Goal: Task Accomplishment & Management: Manage account settings

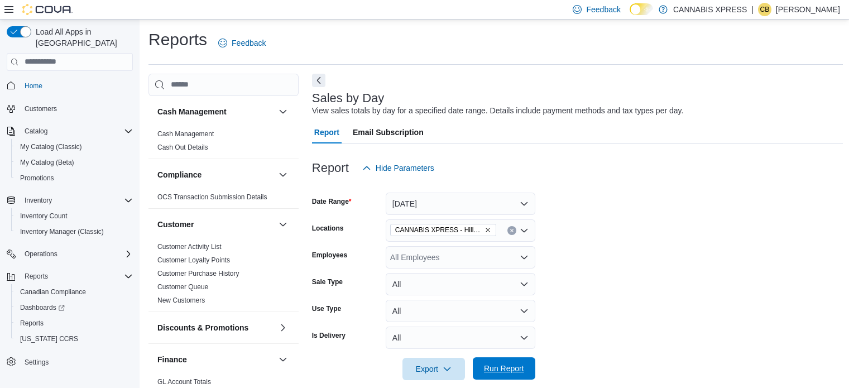
drag, startPoint x: 0, startPoint y: 0, endPoint x: 507, endPoint y: 37, distance: 508.2
click at [507, 357] on span "Run Report" at bounding box center [504, 368] width 49 height 22
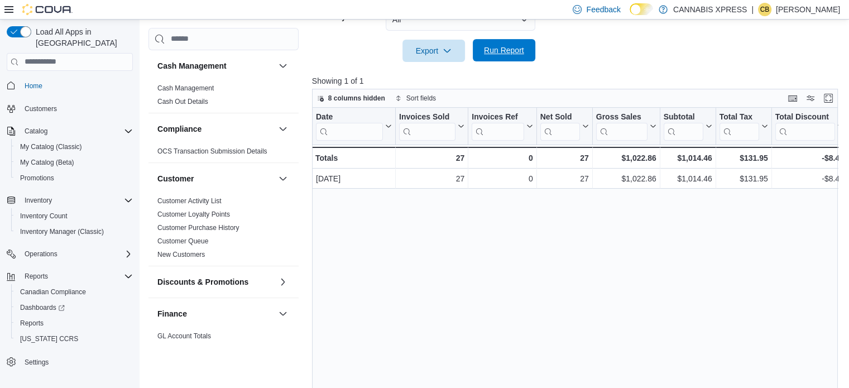
scroll to position [338, 0]
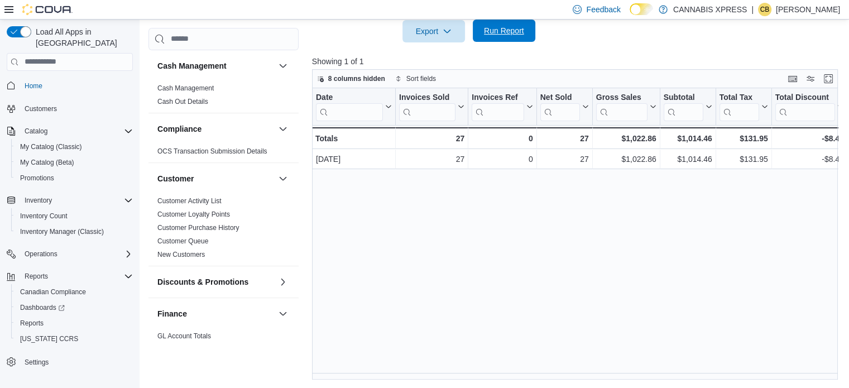
click at [485, 28] on span "Run Report" at bounding box center [504, 30] width 40 height 11
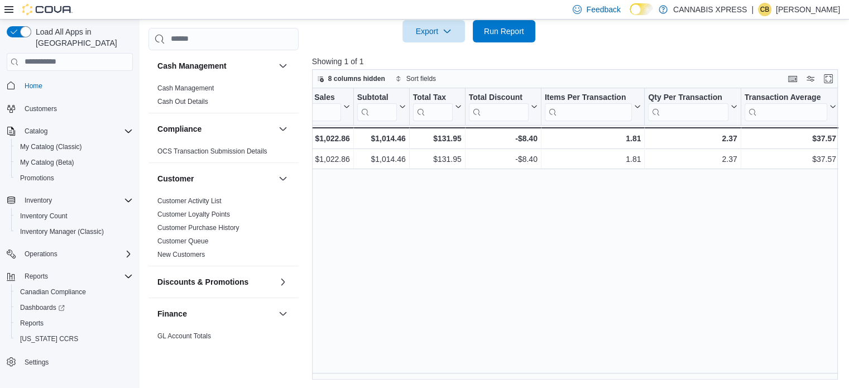
scroll to position [0, 0]
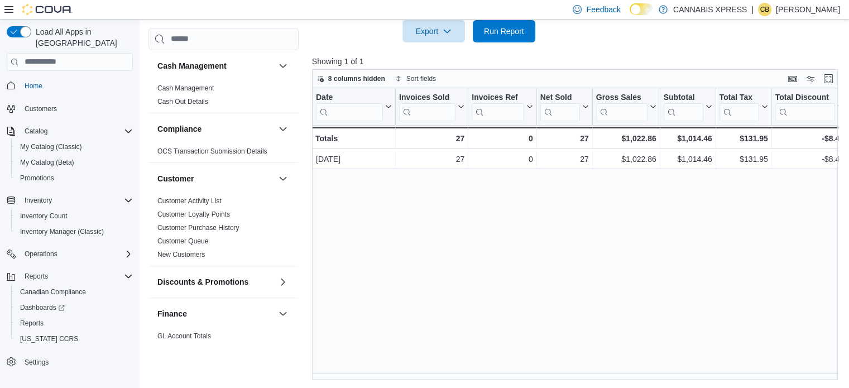
click at [504, 273] on div "Date Click to view column header actions Invoices Sold Click to view column hea…" at bounding box center [577, 234] width 531 height 292
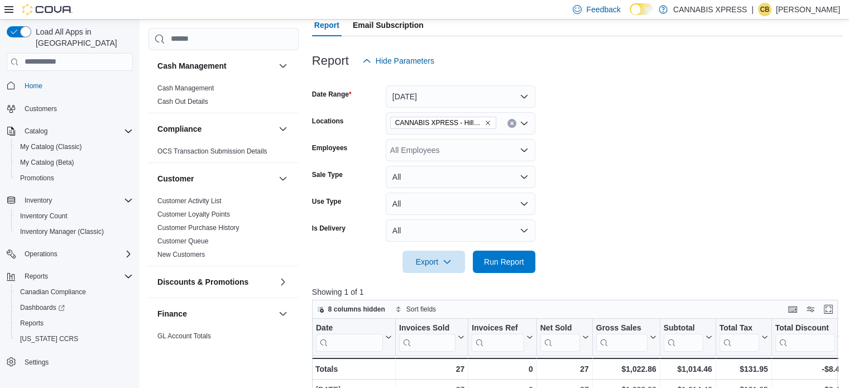
scroll to position [59, 0]
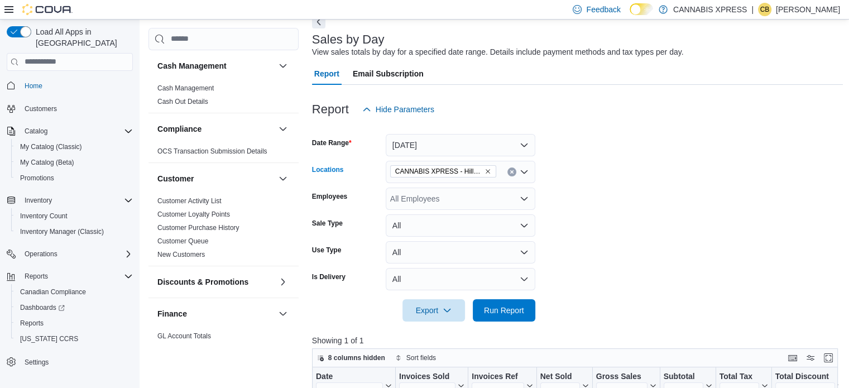
click at [510, 170] on icon "Clear input" at bounding box center [512, 172] width 4 height 4
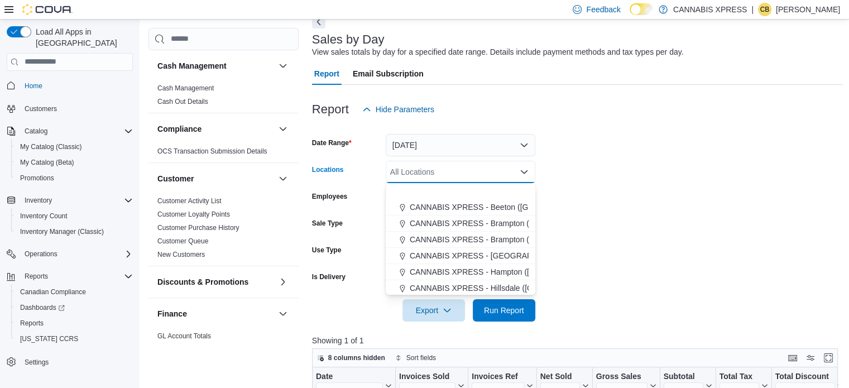
scroll to position [167, 0]
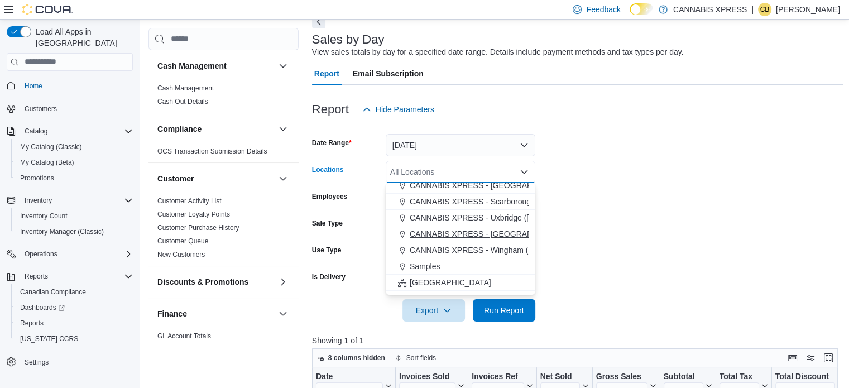
click at [501, 232] on span "CANNABIS XPRESS - Wasaga Beach (River Road West)" at bounding box center [535, 233] width 251 height 11
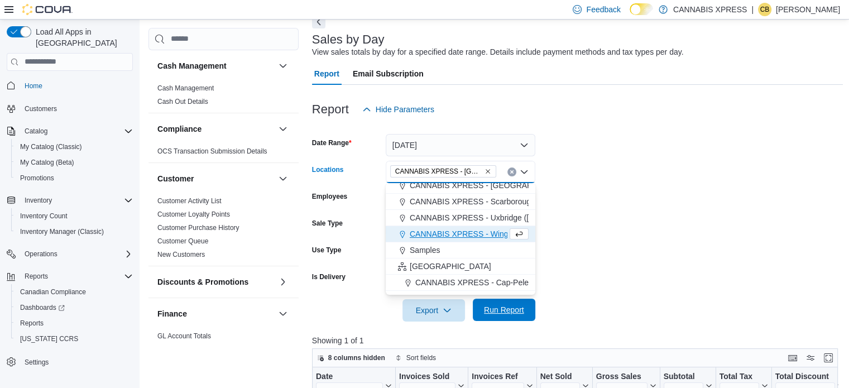
click at [512, 315] on span "Run Report" at bounding box center [504, 310] width 49 height 22
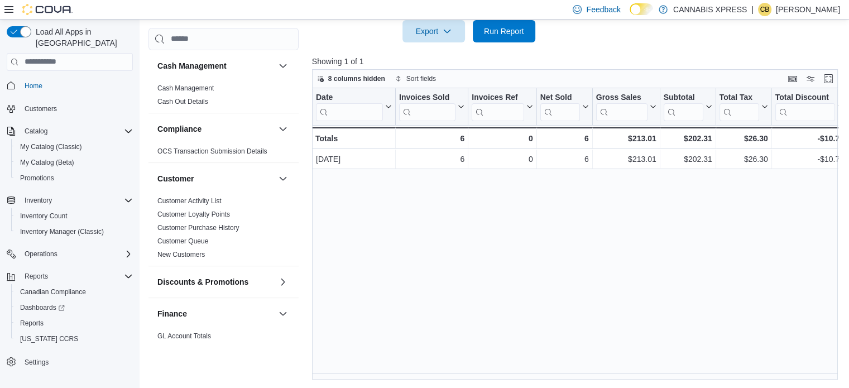
scroll to position [170, 0]
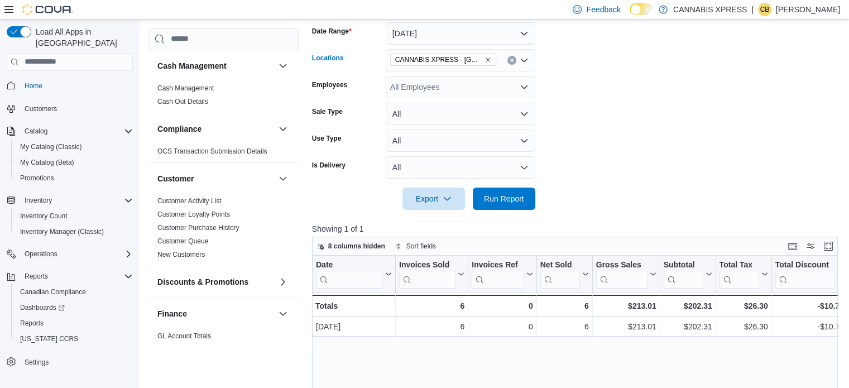
click at [511, 56] on button "Clear input" at bounding box center [511, 60] width 9 height 9
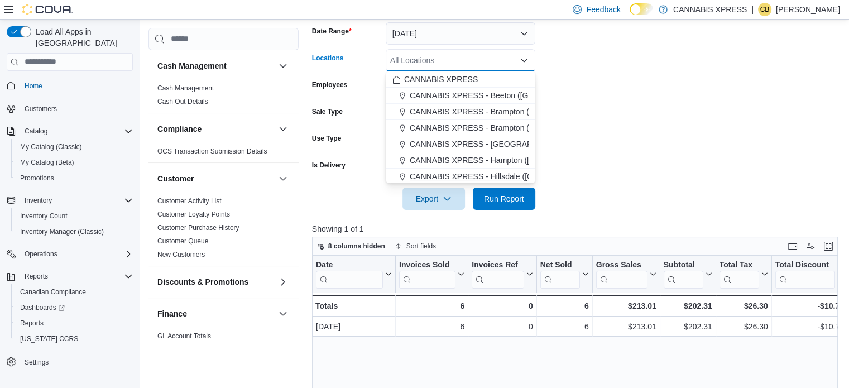
click at [496, 175] on span "CANNABIS XPRESS - Hillsdale (Penetanguishene Road)" at bounding box center [509, 176] width 199 height 11
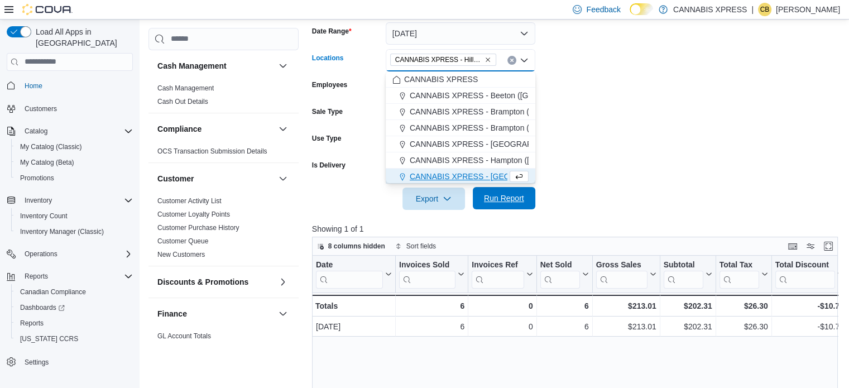
scroll to position [2, 0]
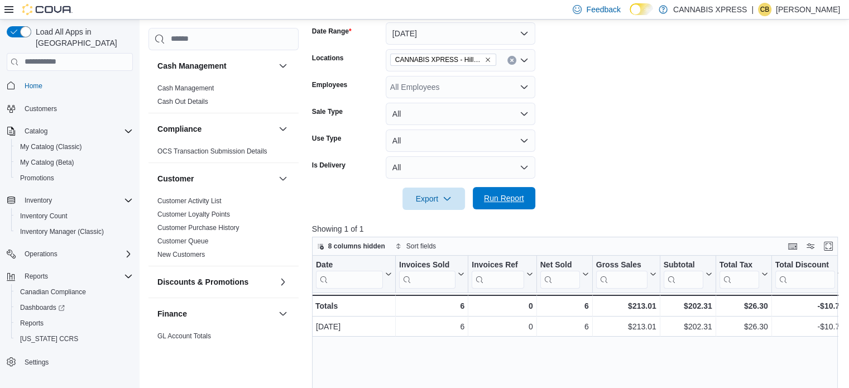
click at [501, 198] on span "Run Report" at bounding box center [504, 198] width 40 height 11
click at [500, 190] on span "Run Report" at bounding box center [504, 198] width 49 height 22
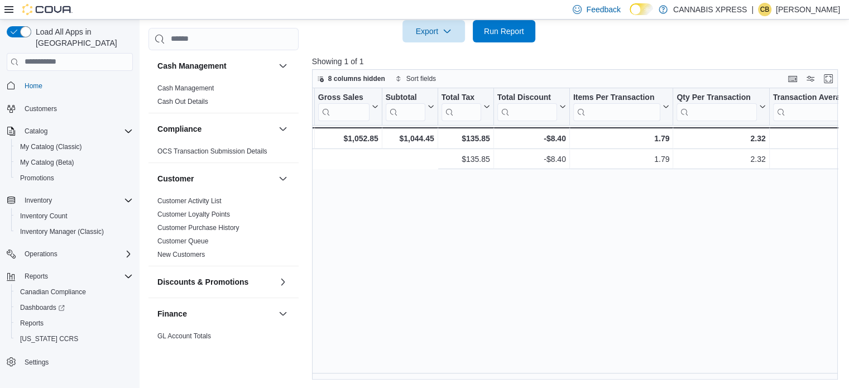
scroll to position [0, 471]
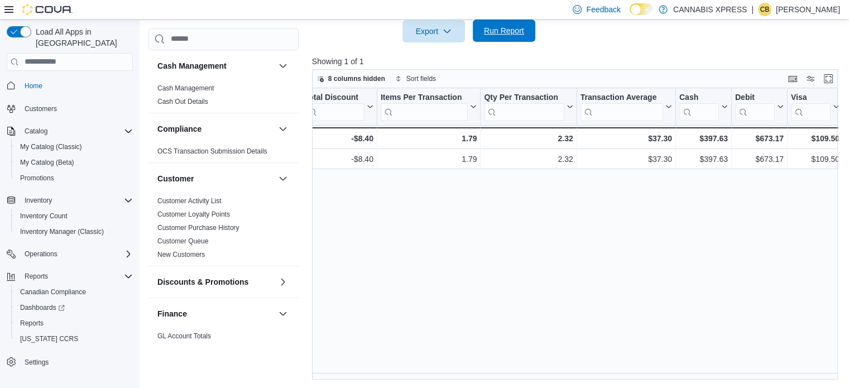
click at [491, 26] on span "Run Report" at bounding box center [504, 30] width 40 height 11
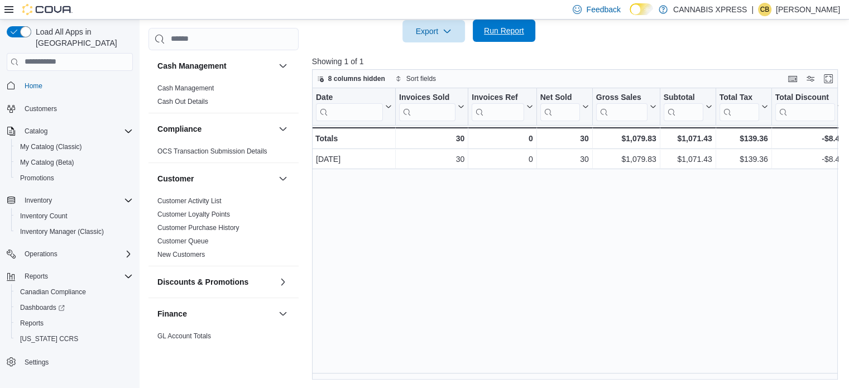
click at [495, 33] on span "Run Report" at bounding box center [504, 30] width 40 height 11
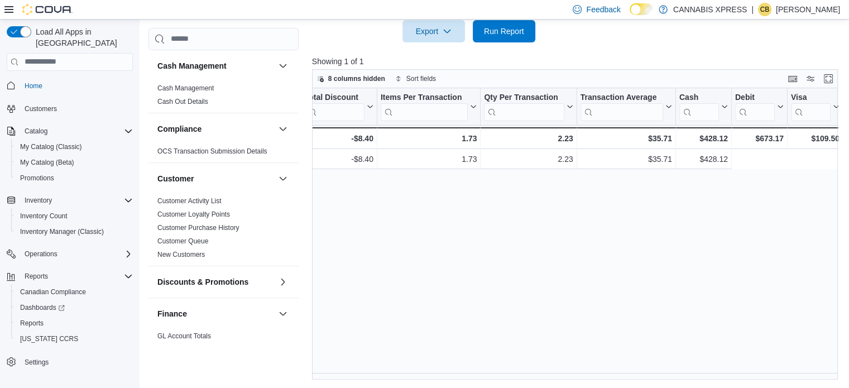
scroll to position [0, 0]
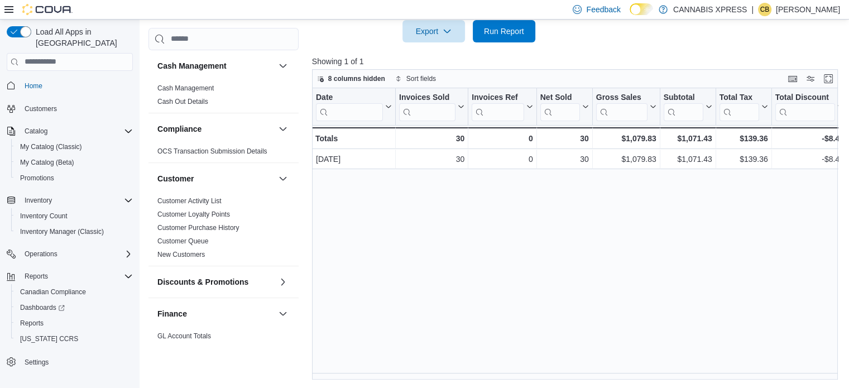
click at [384, 267] on div "Date Click to view column header actions Invoices Sold Click to view column hea…" at bounding box center [577, 234] width 531 height 292
click at [46, 79] on link "Home" at bounding box center [33, 85] width 27 height 13
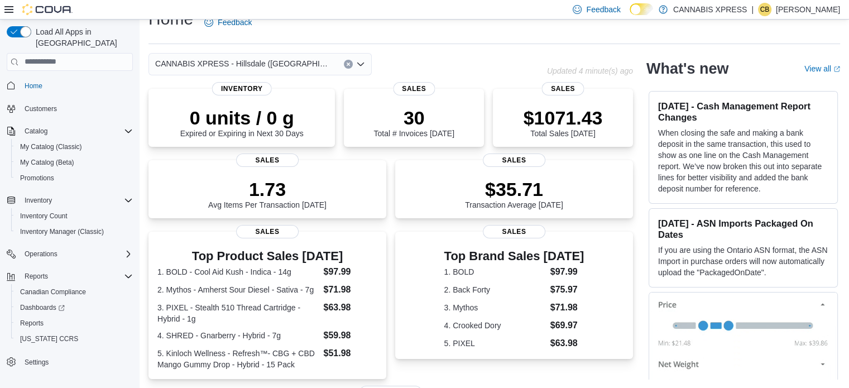
scroll to position [261, 0]
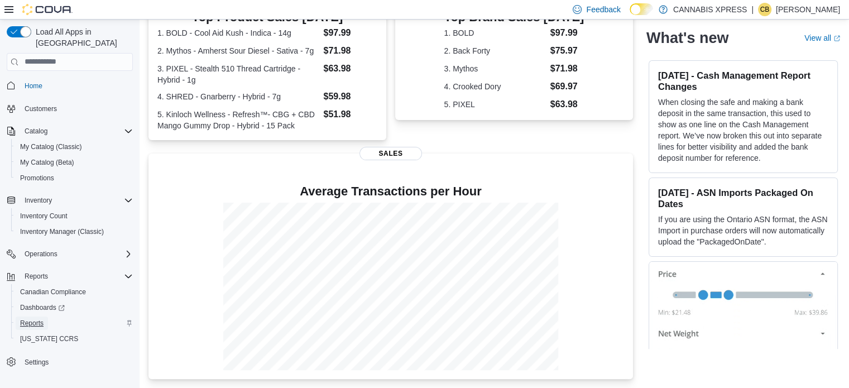
click at [36, 317] on span "Reports" at bounding box center [31, 323] width 23 height 13
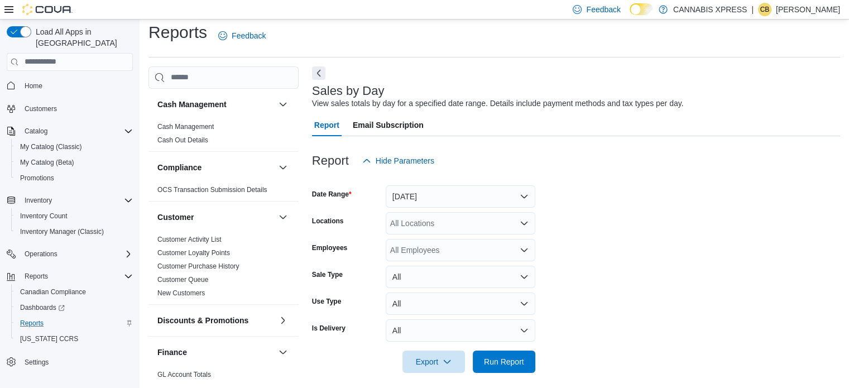
scroll to position [14, 0]
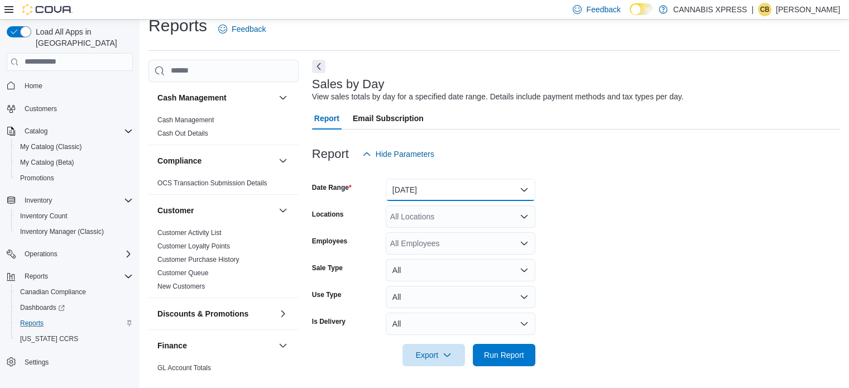
click at [429, 191] on button "Yesterday" at bounding box center [461, 190] width 150 height 22
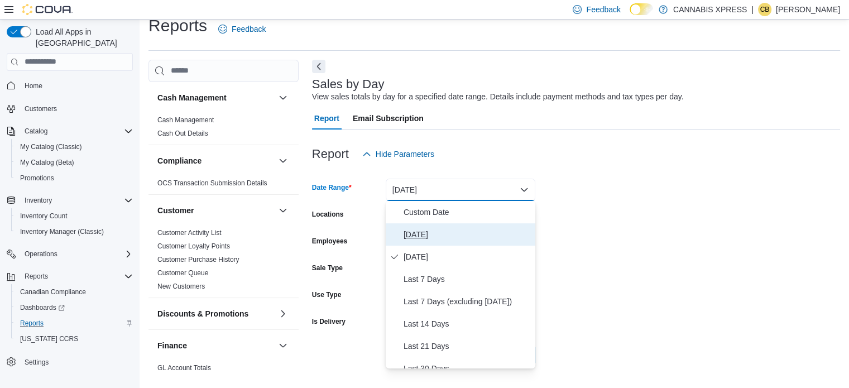
click at [419, 232] on span "Today" at bounding box center [467, 234] width 127 height 13
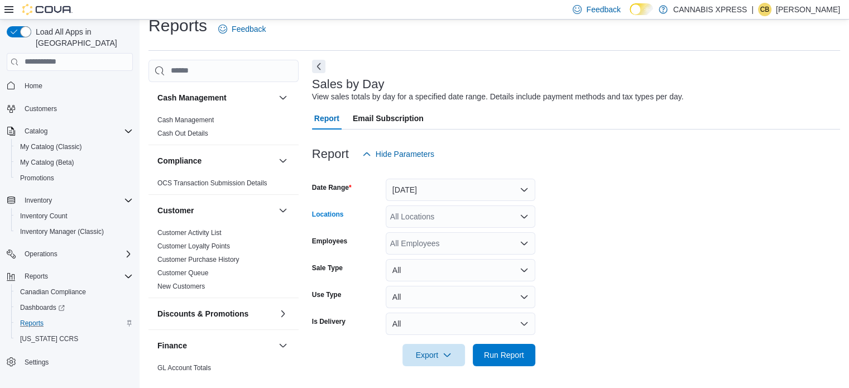
click at [419, 210] on div "All Locations" at bounding box center [461, 216] width 150 height 22
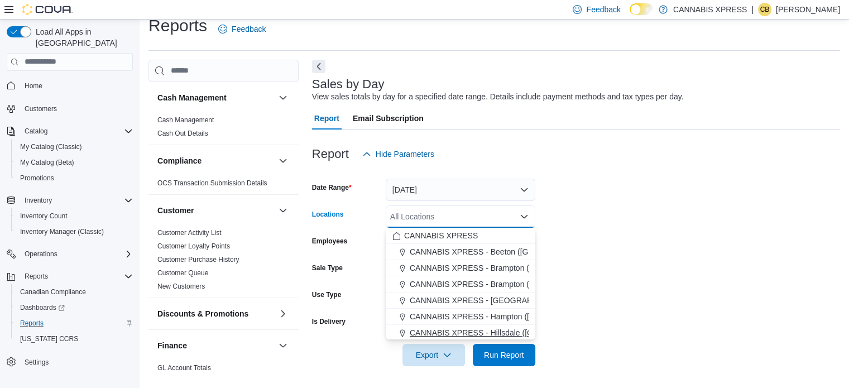
click at [486, 330] on span "CANNABIS XPRESS - Hillsdale (Penetanguishene Road)" at bounding box center [509, 332] width 199 height 11
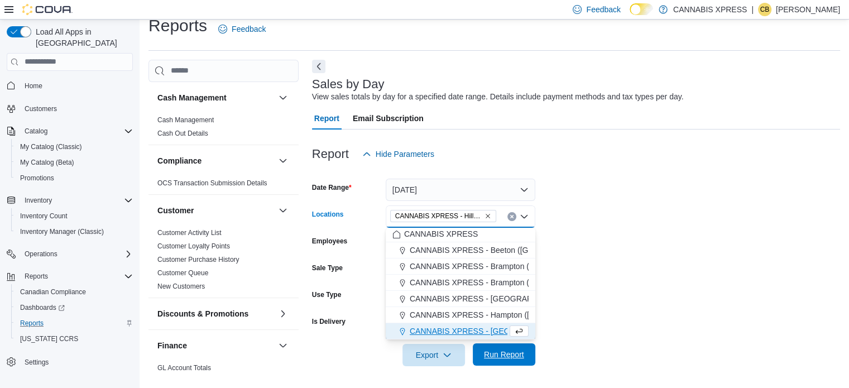
click at [504, 357] on span "Run Report" at bounding box center [504, 354] width 40 height 11
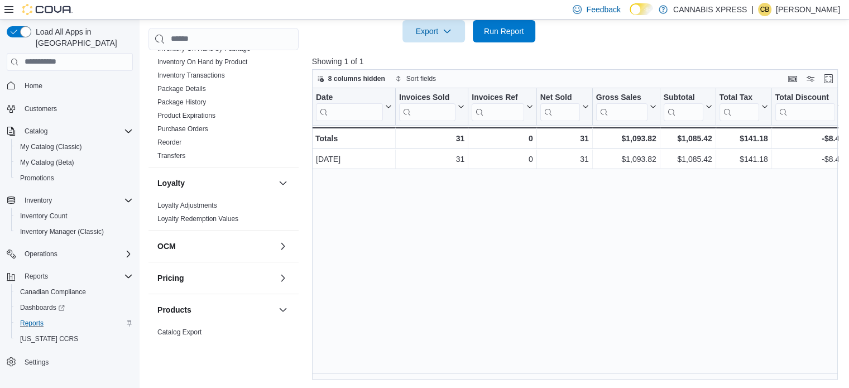
scroll to position [558, 0]
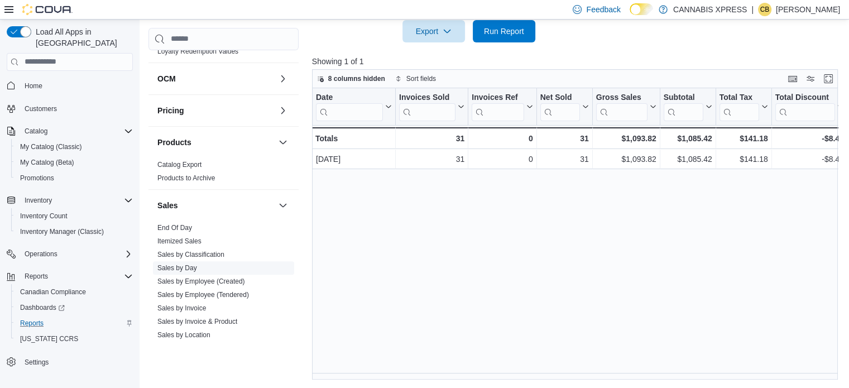
click at [194, 308] on link "Sales by Invoice" at bounding box center [181, 308] width 49 height 8
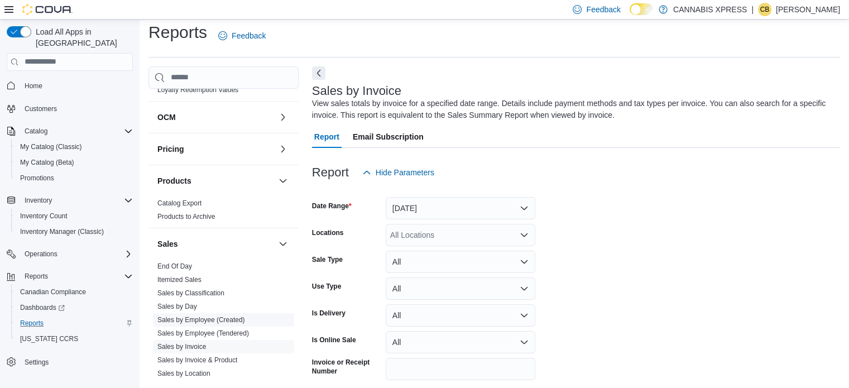
scroll to position [37, 0]
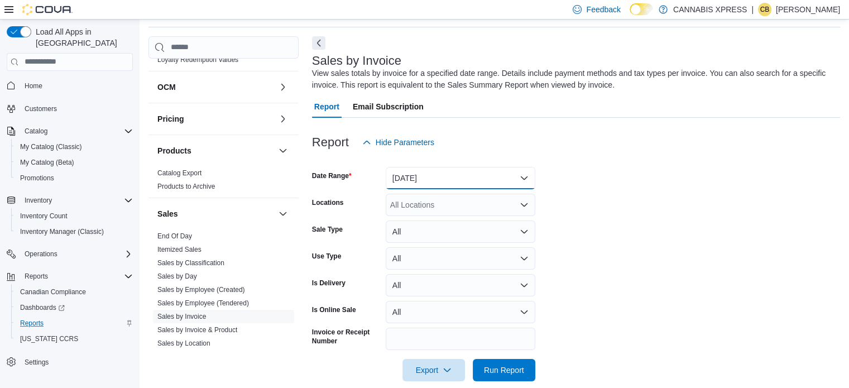
click at [416, 168] on button "Yesterday" at bounding box center [461, 178] width 150 height 22
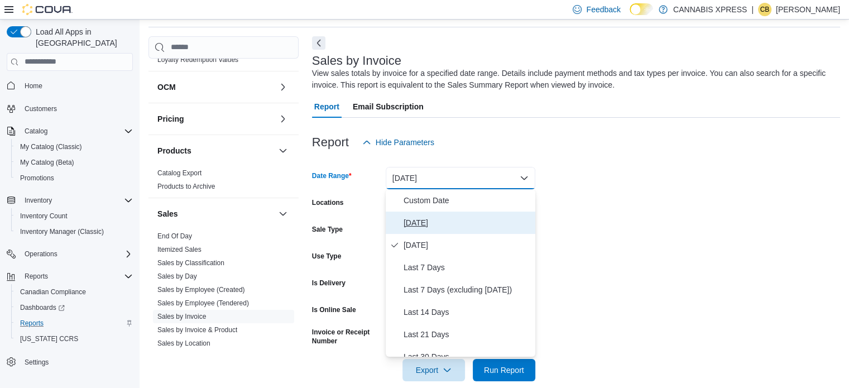
click at [418, 220] on span "Today" at bounding box center [467, 222] width 127 height 13
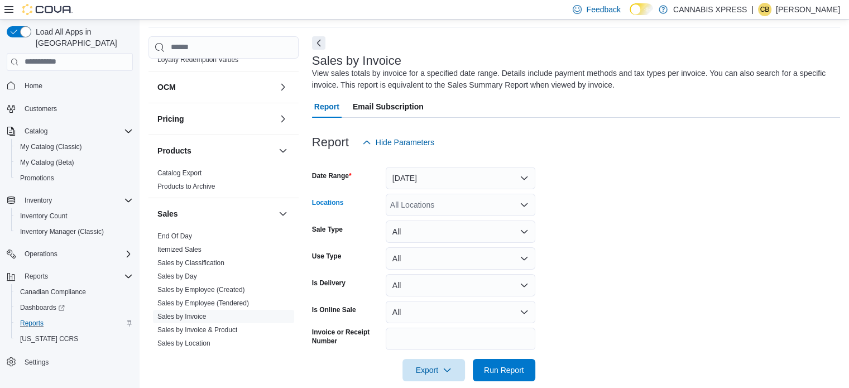
click at [417, 204] on div "All Locations" at bounding box center [461, 205] width 150 height 22
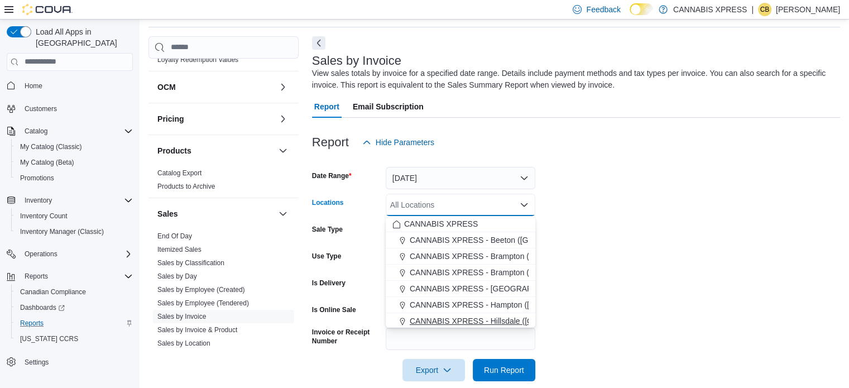
click at [501, 319] on span "CANNABIS XPRESS - Hillsdale (Penetanguishene Road)" at bounding box center [509, 320] width 199 height 11
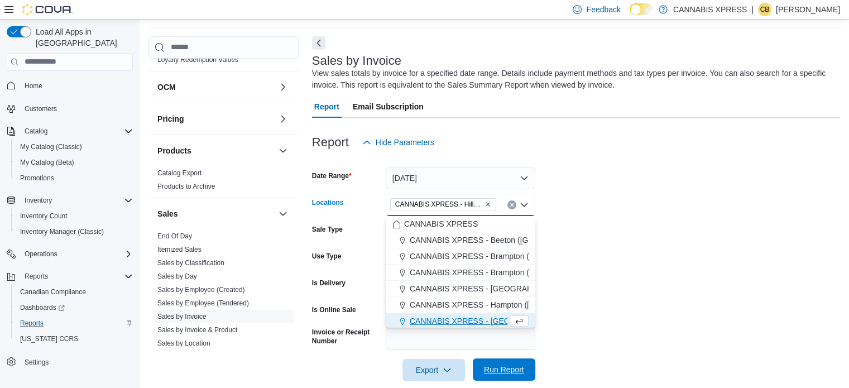
scroll to position [2, 0]
click at [514, 365] on span "Run Report" at bounding box center [504, 370] width 40 height 11
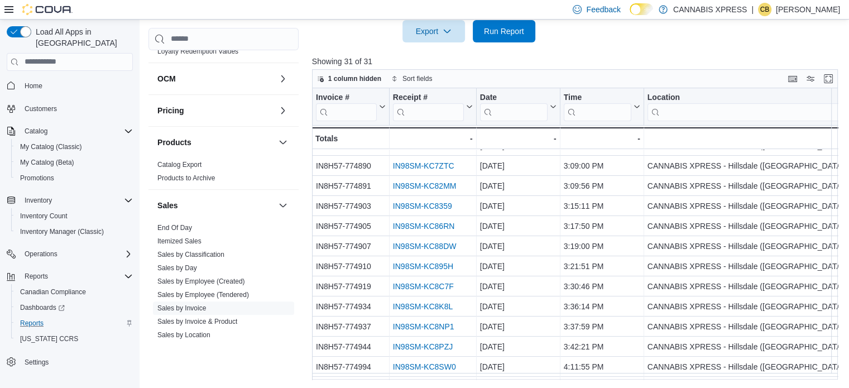
scroll to position [398, 0]
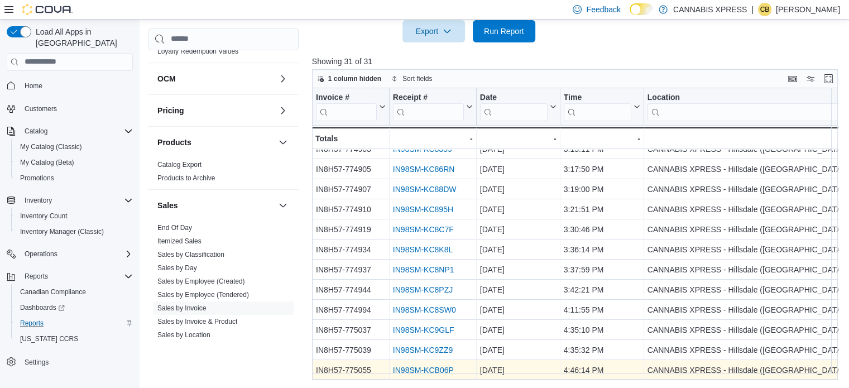
click at [421, 366] on link "IN98SM-KCB06P" at bounding box center [423, 370] width 61 height 9
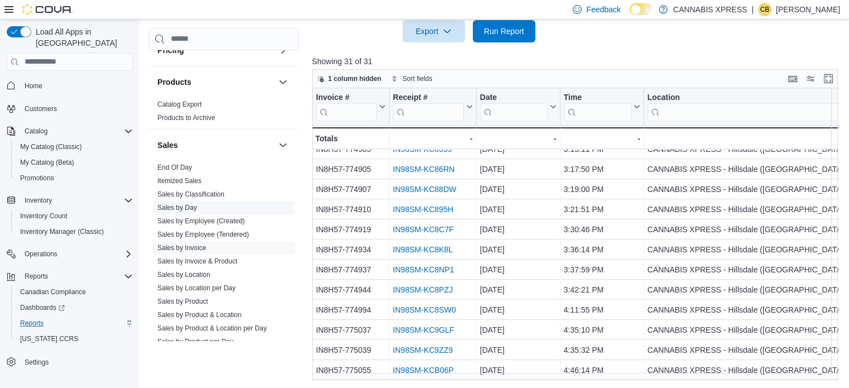
scroll to position [672, 0]
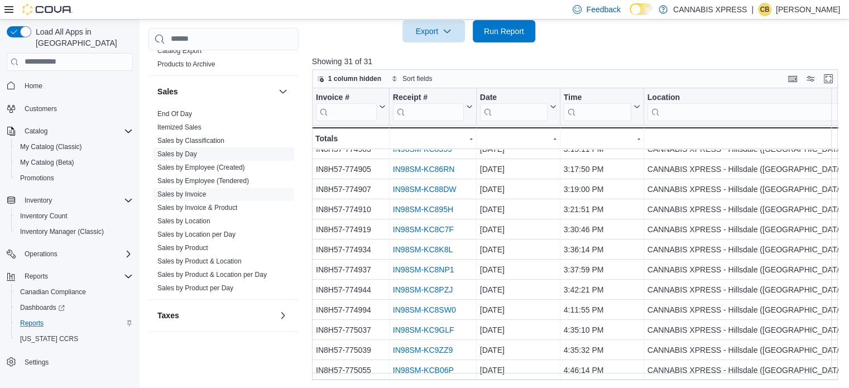
click at [171, 154] on link "Sales by Day" at bounding box center [177, 154] width 40 height 8
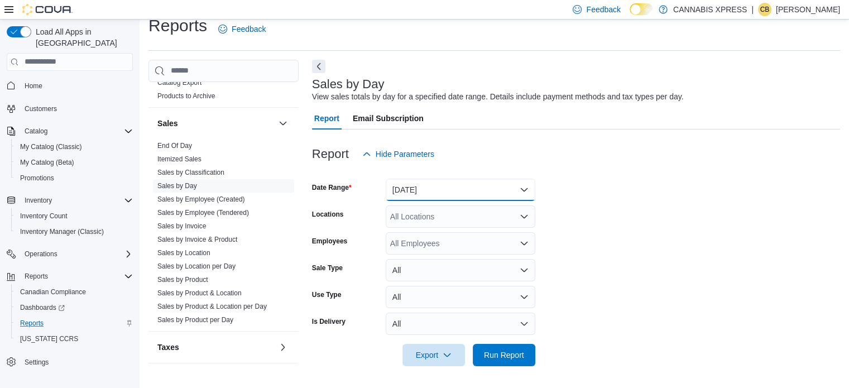
click at [487, 183] on button "Yesterday" at bounding box center [461, 190] width 150 height 22
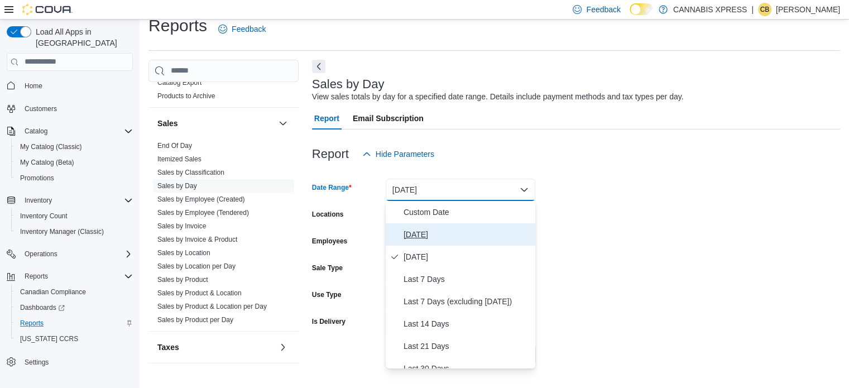
click at [442, 233] on span "Today" at bounding box center [467, 234] width 127 height 13
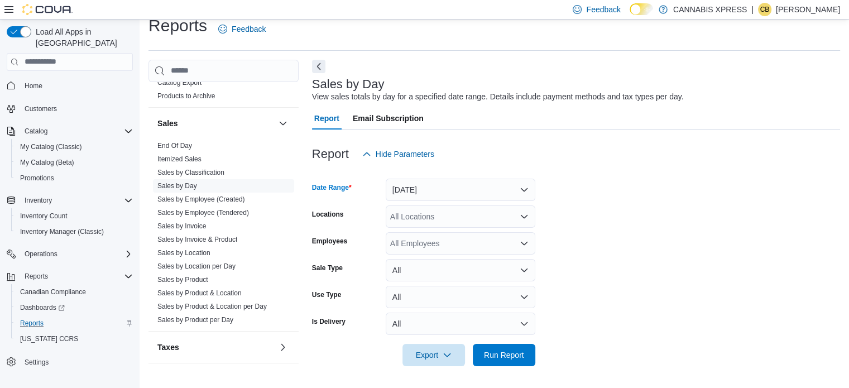
click at [447, 214] on div "All Locations" at bounding box center [461, 216] width 150 height 22
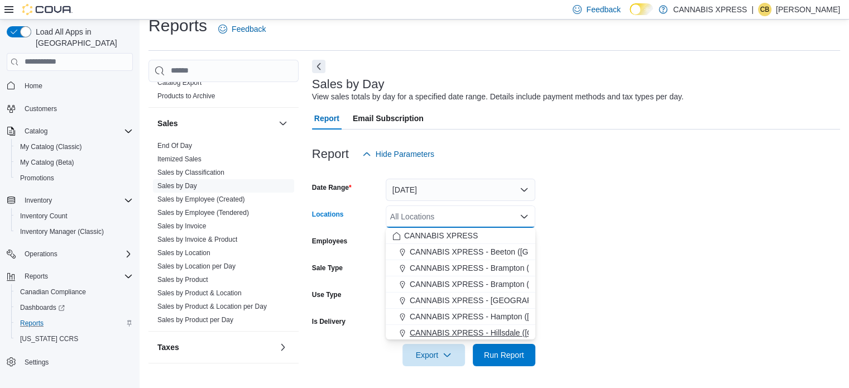
click at [487, 330] on span "CANNABIS XPRESS - Hillsdale (Penetanguishene Road)" at bounding box center [509, 332] width 199 height 11
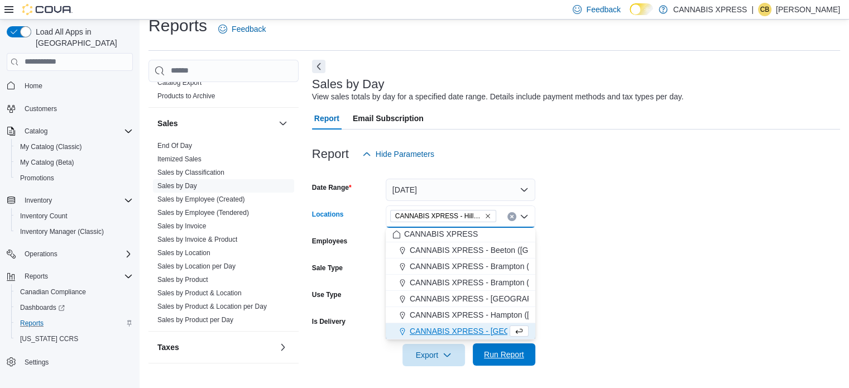
click at [501, 352] on span "Run Report" at bounding box center [504, 354] width 40 height 11
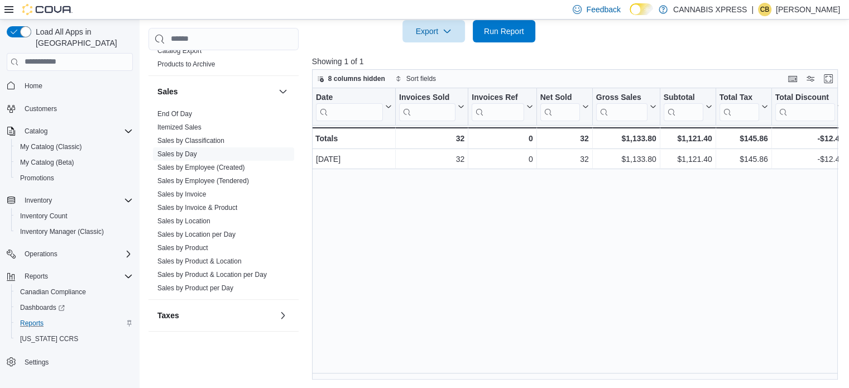
click at [458, 257] on div "Date Click to view column header actions Invoices Sold Click to view column hea…" at bounding box center [577, 234] width 531 height 292
click at [490, 31] on span "Run Report" at bounding box center [504, 30] width 40 height 11
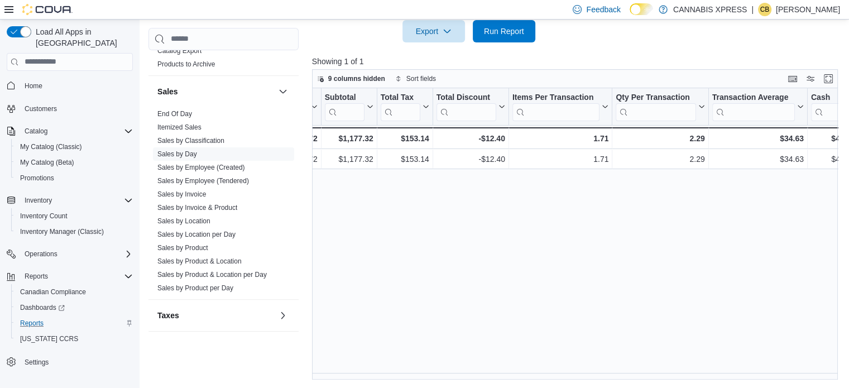
scroll to position [0, 536]
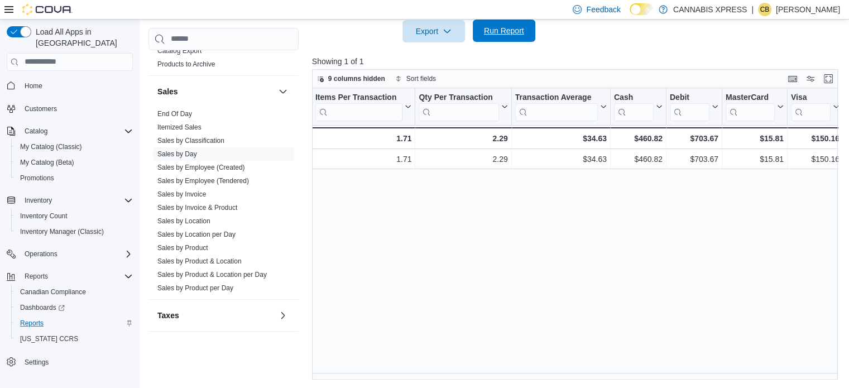
click at [487, 37] on span "Run Report" at bounding box center [504, 31] width 49 height 22
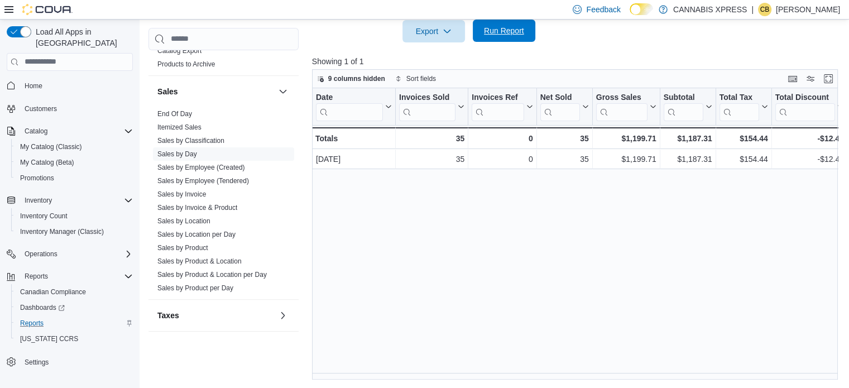
click at [487, 37] on span "Run Report" at bounding box center [504, 31] width 49 height 22
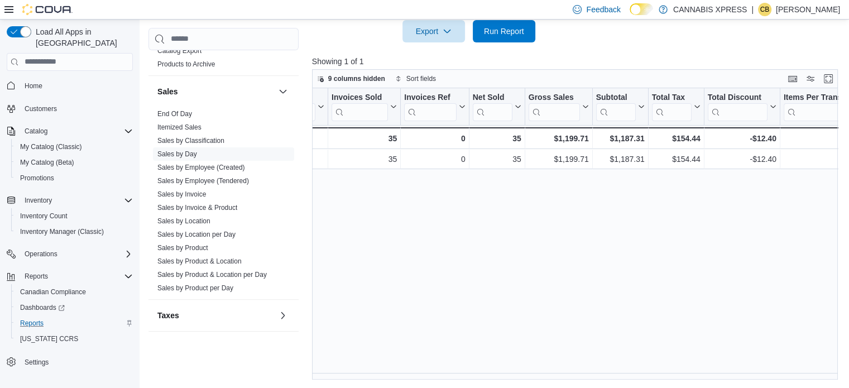
scroll to position [0, 0]
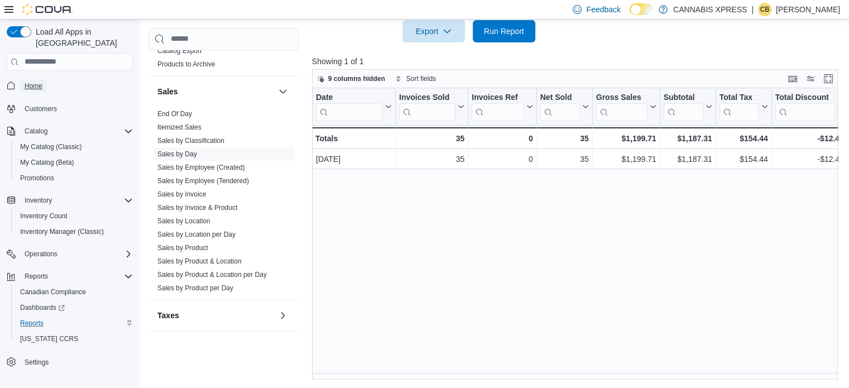
click at [38, 82] on span "Home" at bounding box center [34, 86] width 18 height 9
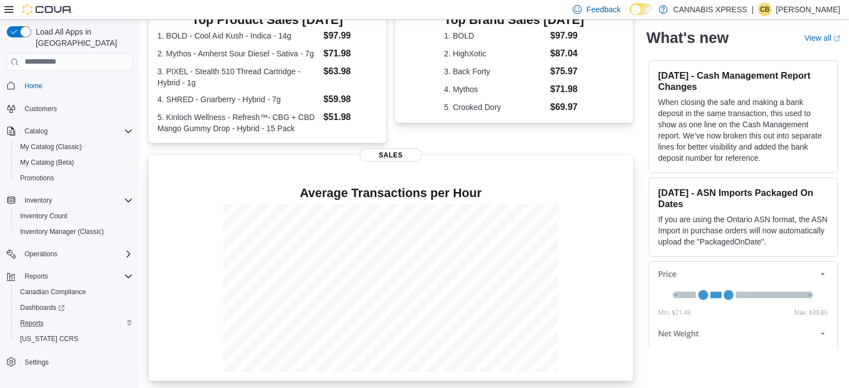
scroll to position [261, 0]
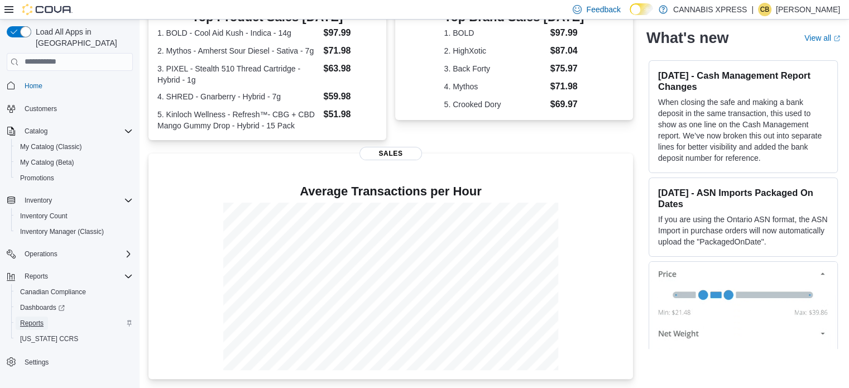
click at [37, 319] on span "Reports" at bounding box center [31, 323] width 23 height 9
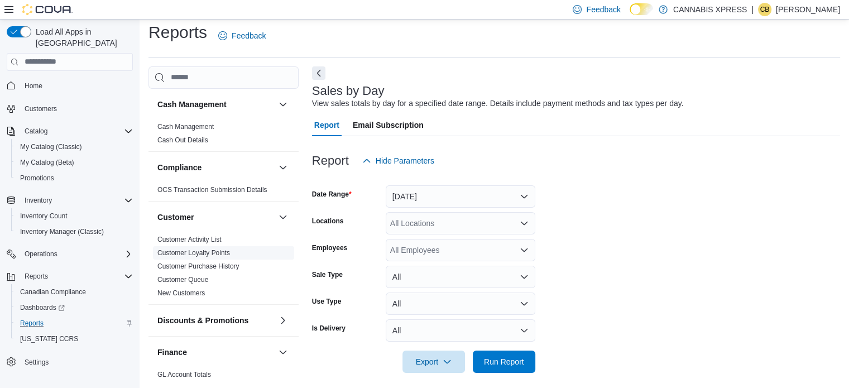
scroll to position [14, 0]
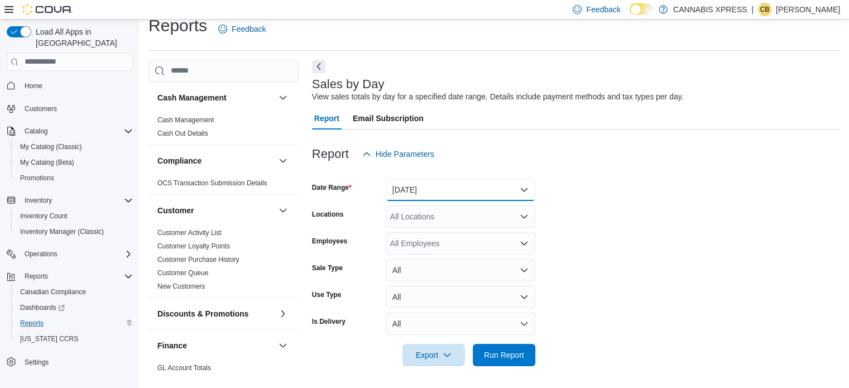
click at [444, 187] on button "Yesterday" at bounding box center [461, 190] width 150 height 22
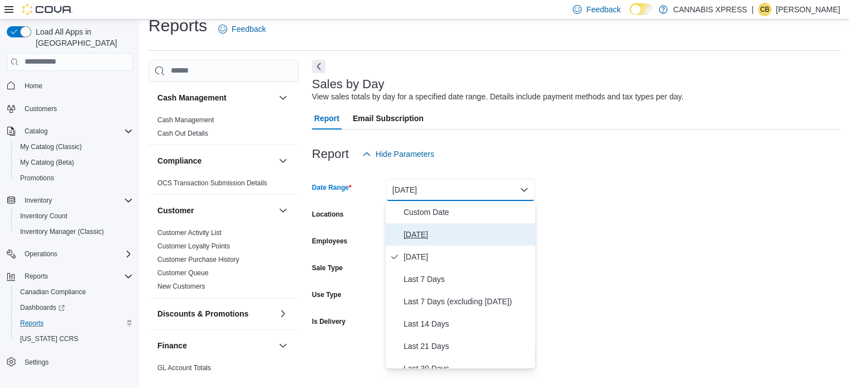
click at [411, 228] on span "Today" at bounding box center [467, 234] width 127 height 13
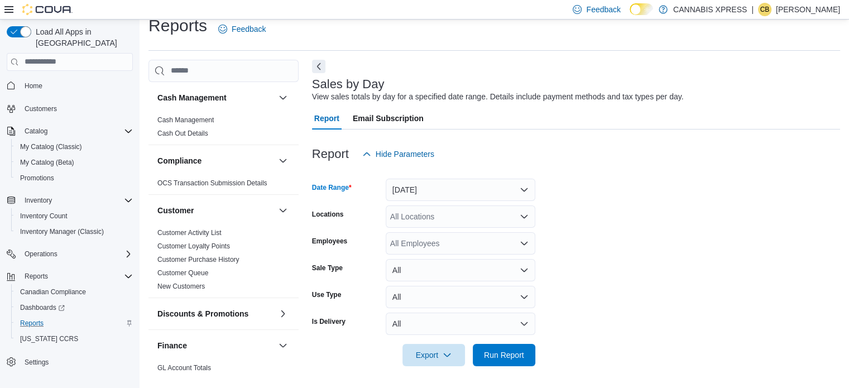
click at [446, 216] on div "All Locations" at bounding box center [461, 216] width 150 height 22
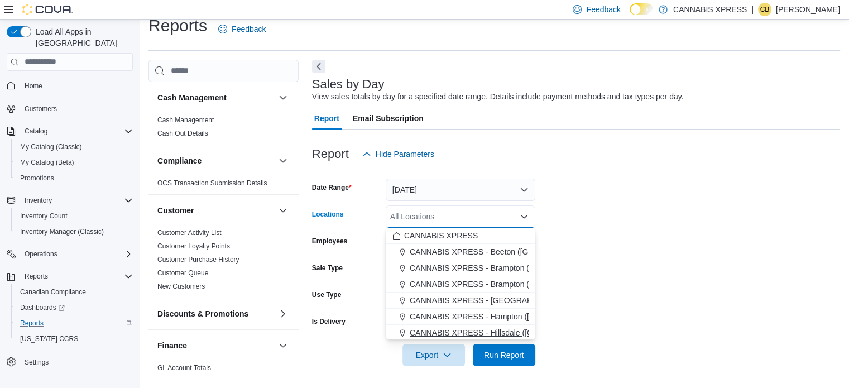
click at [487, 334] on span "CANNABIS XPRESS - Hillsdale (Penetanguishene Road)" at bounding box center [509, 332] width 199 height 11
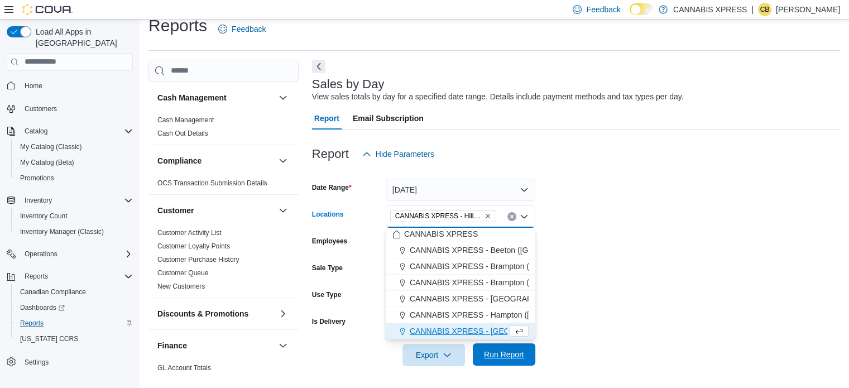
click at [501, 351] on span "Run Report" at bounding box center [504, 354] width 40 height 11
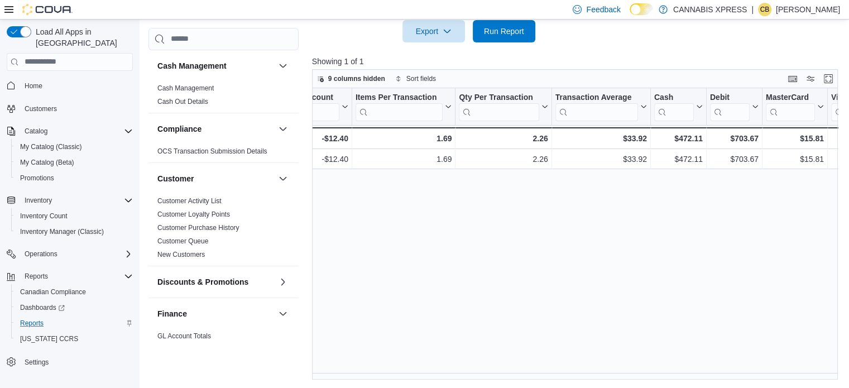
scroll to position [0, 536]
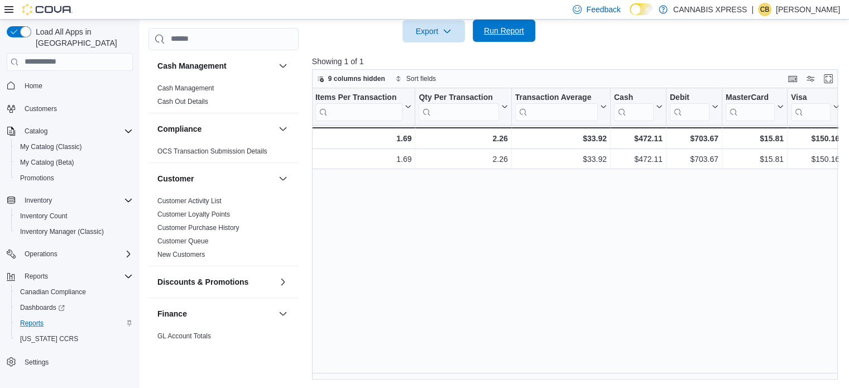
click at [493, 28] on span "Run Report" at bounding box center [504, 30] width 40 height 11
drag, startPoint x: 505, startPoint y: 32, endPoint x: 556, endPoint y: 251, distance: 224.8
click at [505, 32] on span "Run Report" at bounding box center [504, 31] width 40 height 11
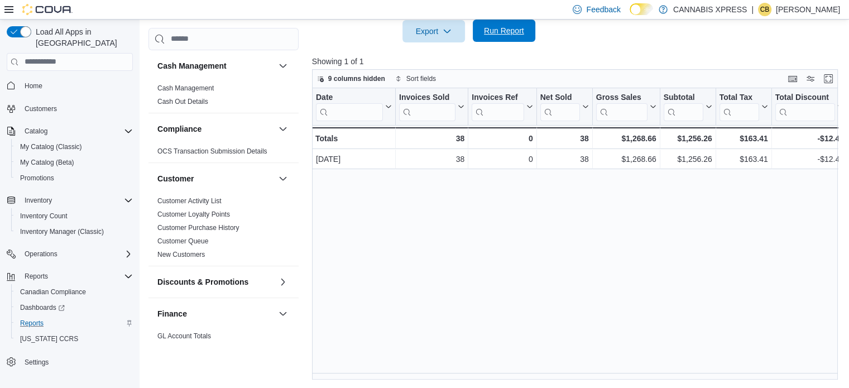
click at [501, 35] on span "Run Report" at bounding box center [504, 30] width 40 height 11
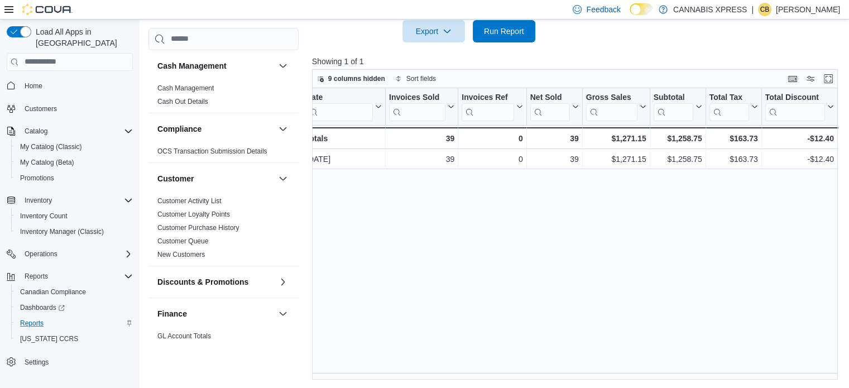
scroll to position [0, 0]
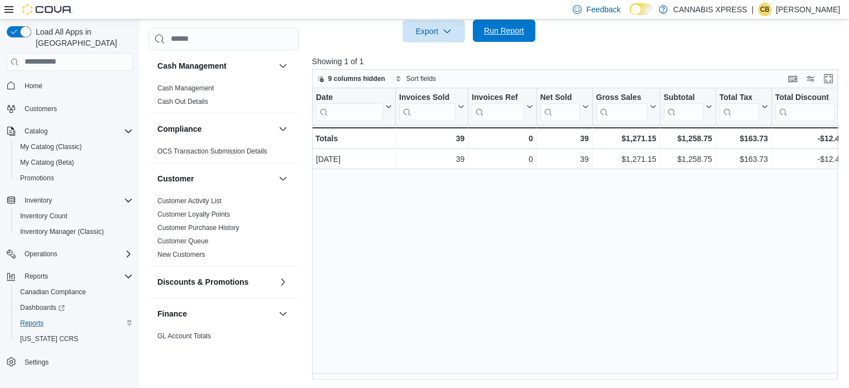
click at [516, 30] on span "Run Report" at bounding box center [504, 30] width 40 height 11
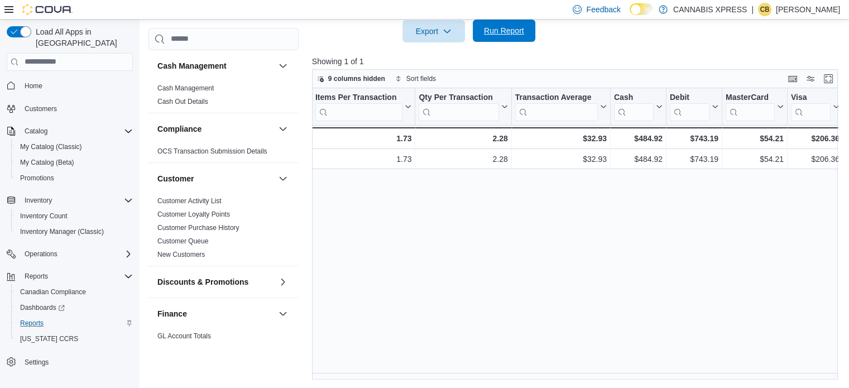
click at [496, 21] on div "Feedback Dark Mode CANNABIS XPRESS | CB Christine Baker Load All Apps in New Hu…" at bounding box center [424, 25] width 849 height 726
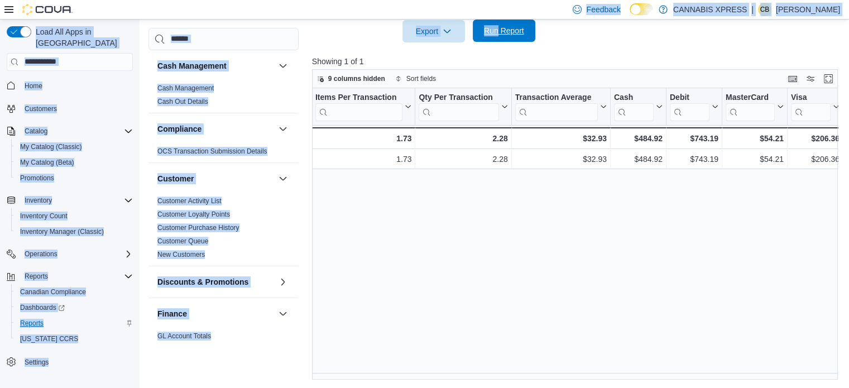
click at [497, 26] on span "Run Report" at bounding box center [504, 30] width 40 height 11
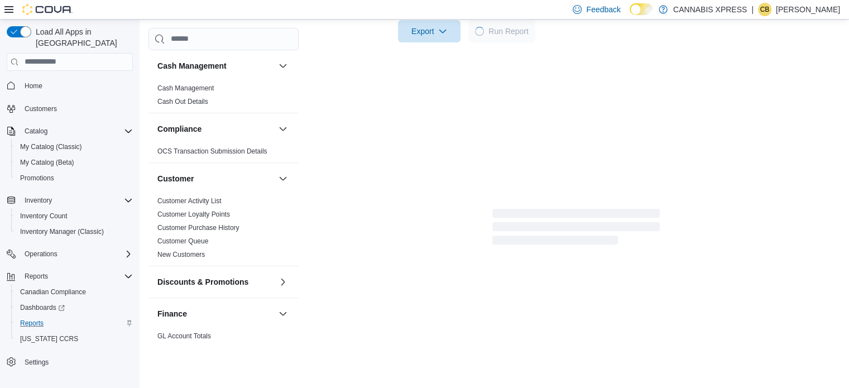
click at [411, 285] on div "Report Email Subscription Report Hide Parameters Date Range Today Locations CAN…" at bounding box center [576, 92] width 528 height 619
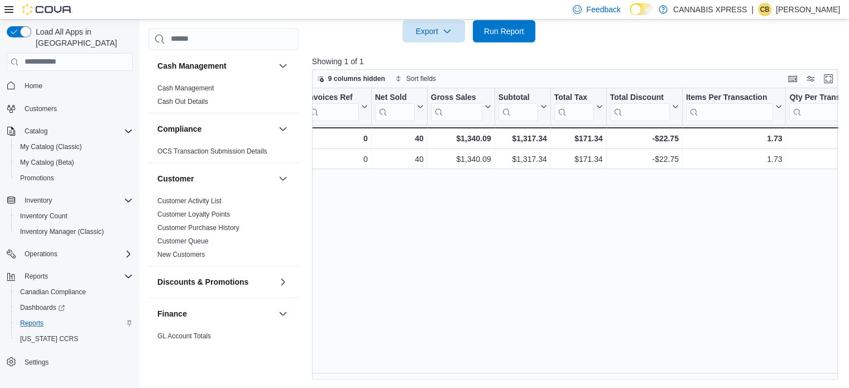
scroll to position [0, 0]
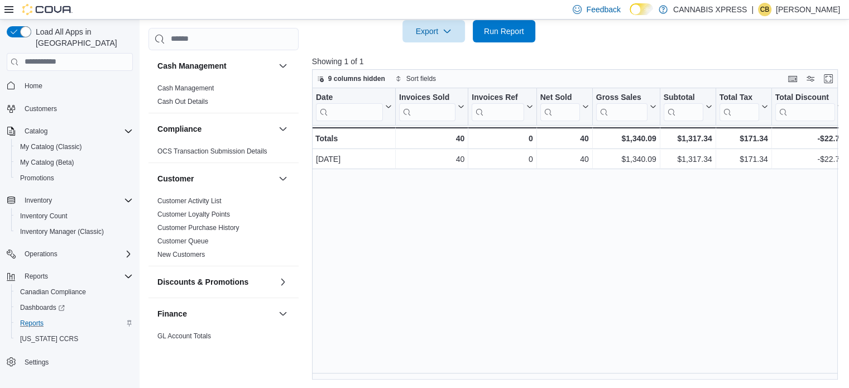
click at [464, 248] on div "Date Click to view column header actions Invoices Sold Click to view column hea…" at bounding box center [577, 234] width 531 height 292
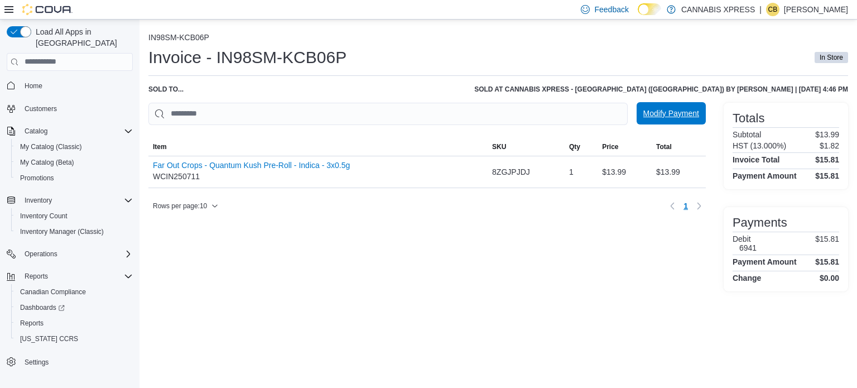
click at [694, 115] on span "Modify Payment" at bounding box center [672, 113] width 56 height 11
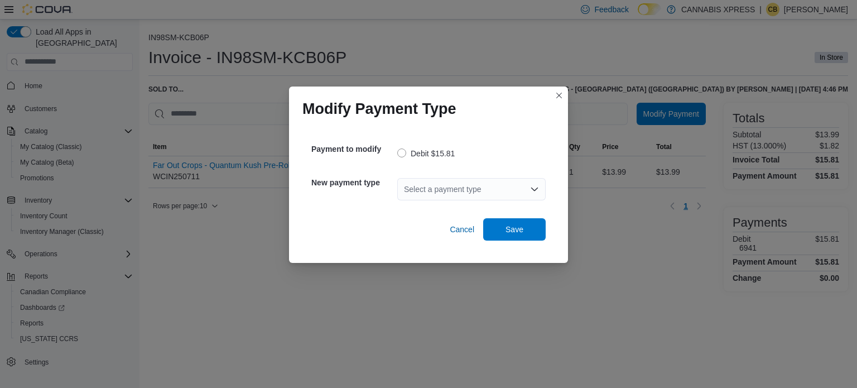
click at [453, 180] on div "Select a payment type" at bounding box center [471, 189] width 148 height 22
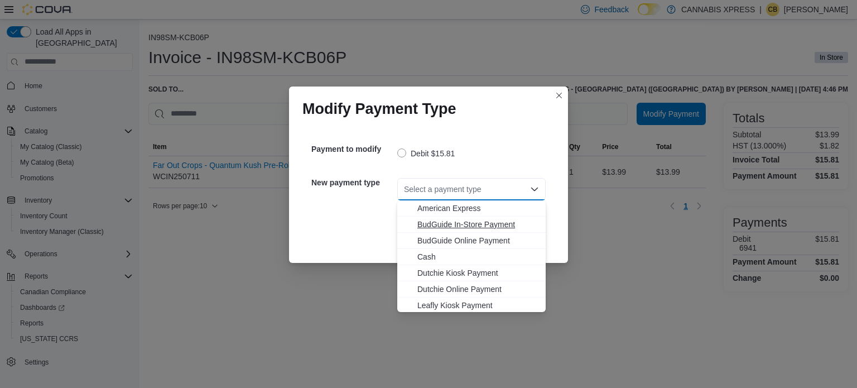
scroll to position [56, 0]
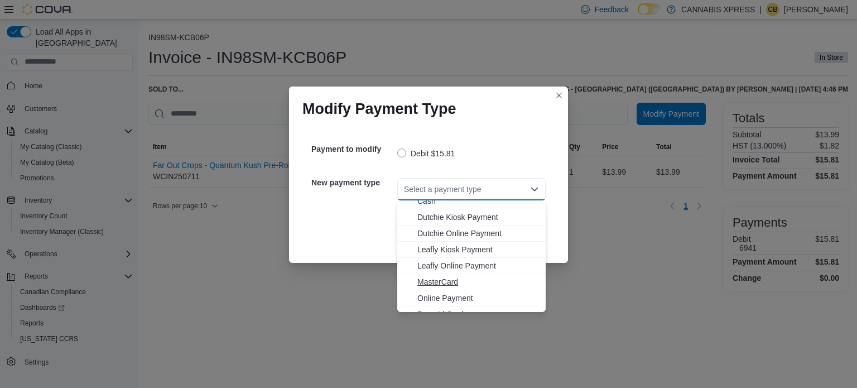
click at [442, 284] on span "MasterCard" at bounding box center [479, 281] width 122 height 11
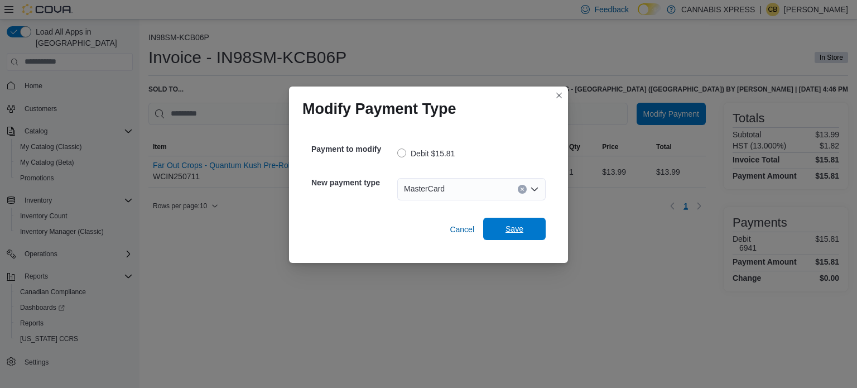
click at [510, 224] on span "Save" at bounding box center [515, 228] width 18 height 11
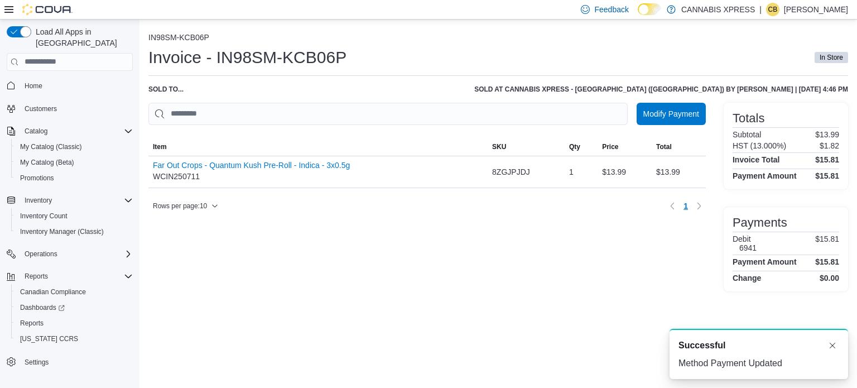
scroll to position [0, 0]
